Goal: Use online tool/utility: Utilize a website feature to perform a specific function

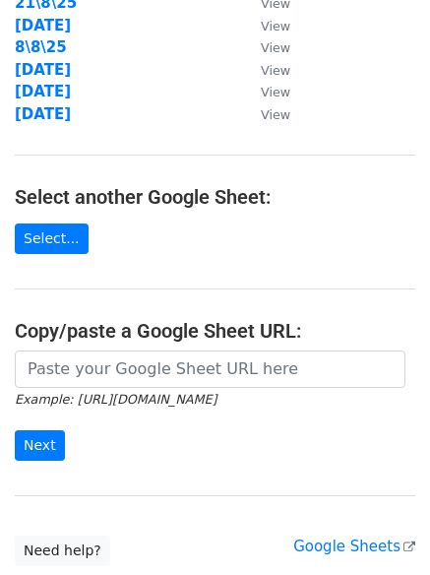
scroll to position [342, 0]
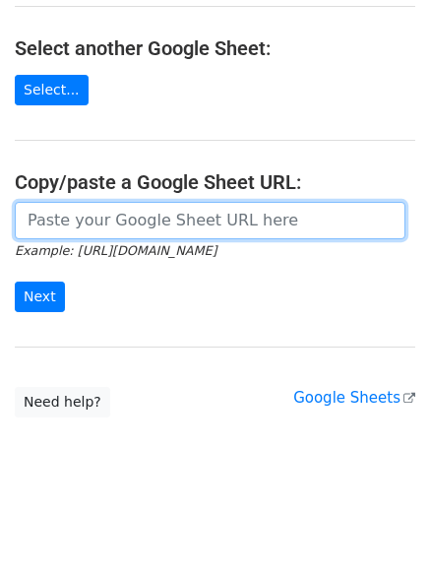
drag, startPoint x: 113, startPoint y: 236, endPoint x: 70, endPoint y: 275, distance: 57.9
click at [113, 236] on input "url" at bounding box center [210, 220] width 391 height 37
paste input "[URL][DOMAIN_NAME]"
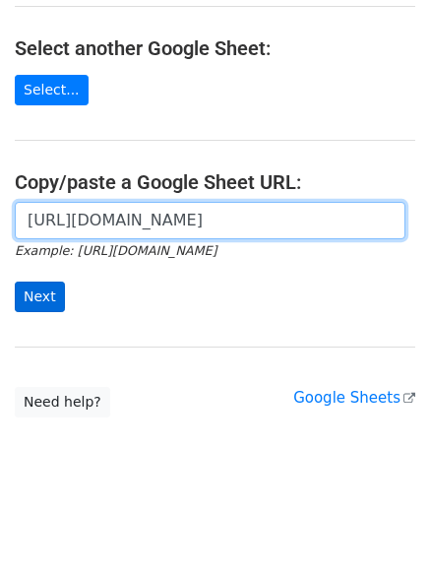
scroll to position [0, 424]
type input "[URL][DOMAIN_NAME]"
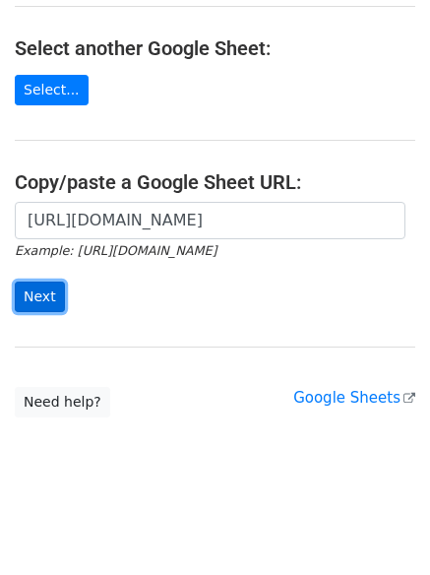
click at [39, 296] on input "Next" at bounding box center [40, 297] width 50 height 31
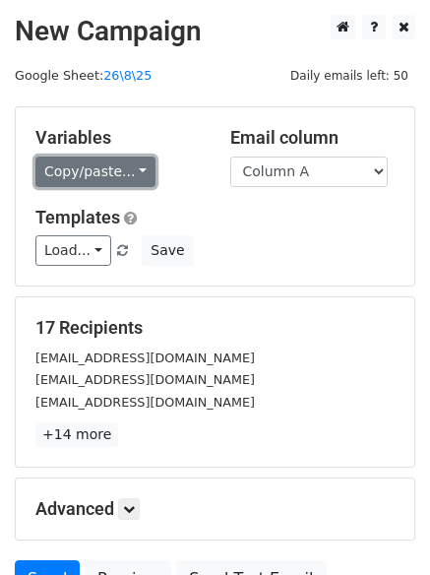
click at [89, 170] on link "Copy/paste..." at bounding box center [95, 172] width 120 height 31
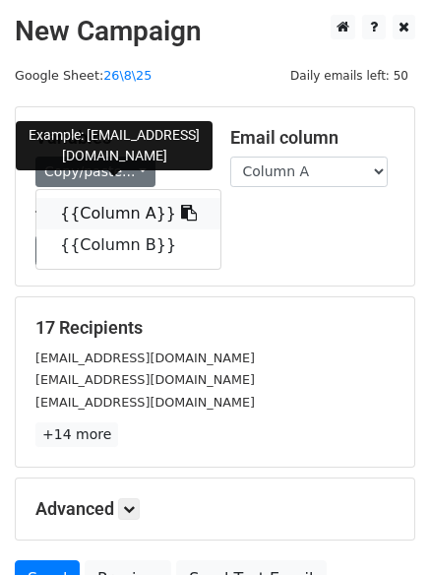
click at [106, 227] on link "{{Column A}}" at bounding box center [128, 214] width 184 height 32
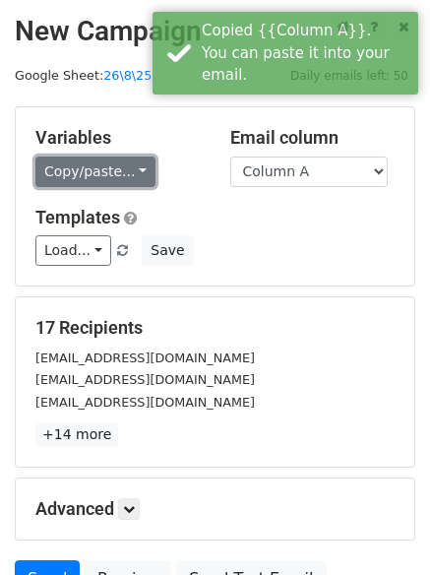
click at [110, 179] on link "Copy/paste..." at bounding box center [95, 172] width 120 height 31
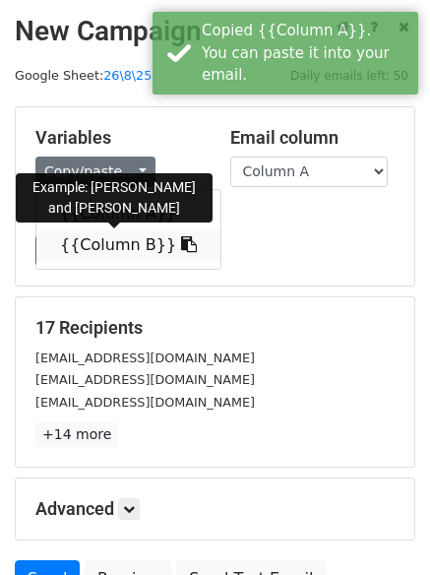
click at [111, 250] on link "{{Column B}}" at bounding box center [128, 246] width 184 height 32
